Goal: Information Seeking & Learning: Learn about a topic

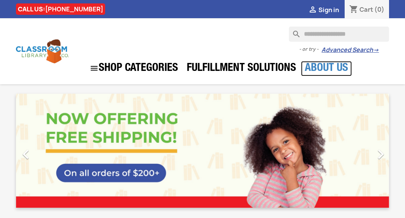
click at [322, 65] on link "About Us" at bounding box center [326, 68] width 51 height 15
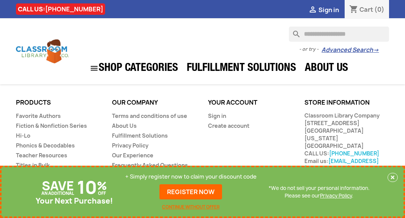
scroll to position [548, 0]
click at [60, 155] on link "Teacher Resources" at bounding box center [41, 155] width 51 height 7
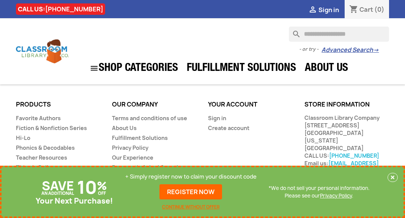
scroll to position [1337, 0]
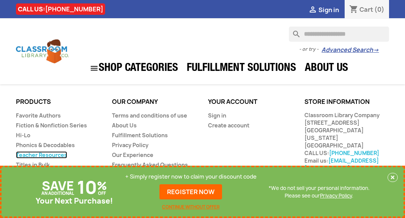
click at [61, 153] on link "Teacher Resources" at bounding box center [41, 155] width 51 height 7
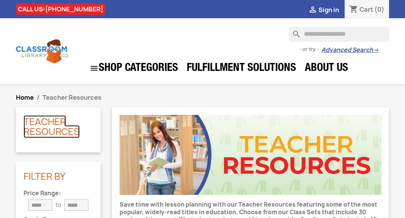
click at [61, 133] on link "Teacher Resources" at bounding box center [52, 127] width 56 height 23
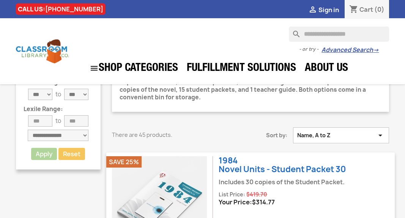
scroll to position [139, 0]
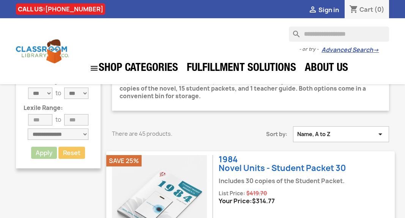
click at [381, 134] on icon "" at bounding box center [380, 135] width 9 height 8
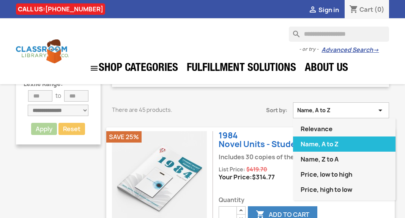
scroll to position [166, 0]
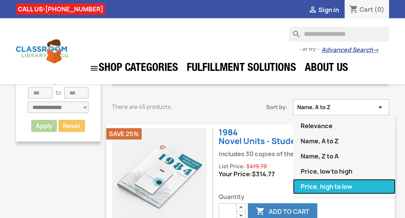
click at [343, 184] on link "Price, high to low" at bounding box center [344, 186] width 103 height 15
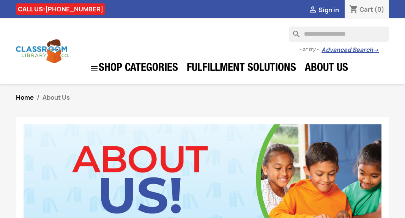
scroll to position [548, 0]
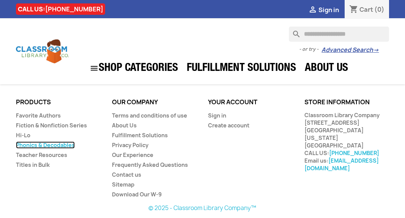
click at [65, 144] on link "Phonics & Decodables" at bounding box center [45, 145] width 59 height 7
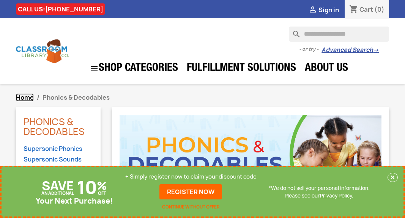
click at [27, 97] on span "Home" at bounding box center [25, 97] width 18 height 8
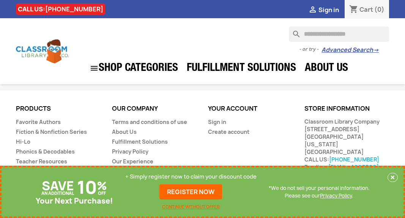
scroll to position [1388, 0]
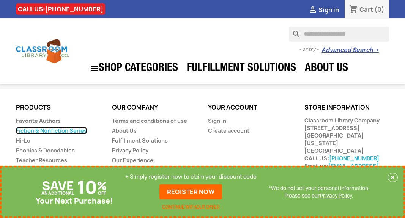
click at [56, 127] on link "Fiction & Nonfiction Series" at bounding box center [51, 130] width 71 height 7
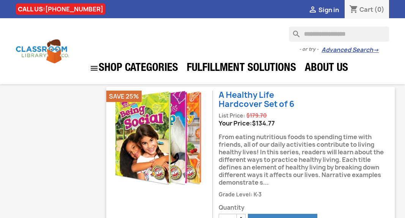
scroll to position [307, 0]
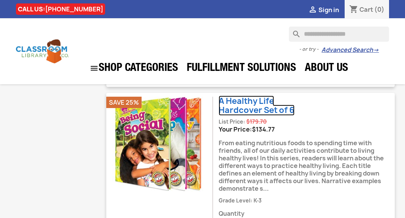
click at [248, 96] on link "A Healthy Life Hardcover Set of 6" at bounding box center [257, 106] width 76 height 20
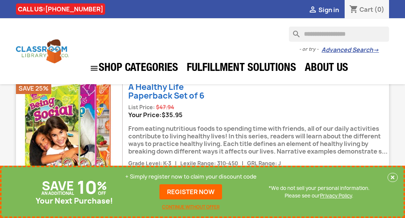
scroll to position [745, 0]
